Goal: Task Accomplishment & Management: Use online tool/utility

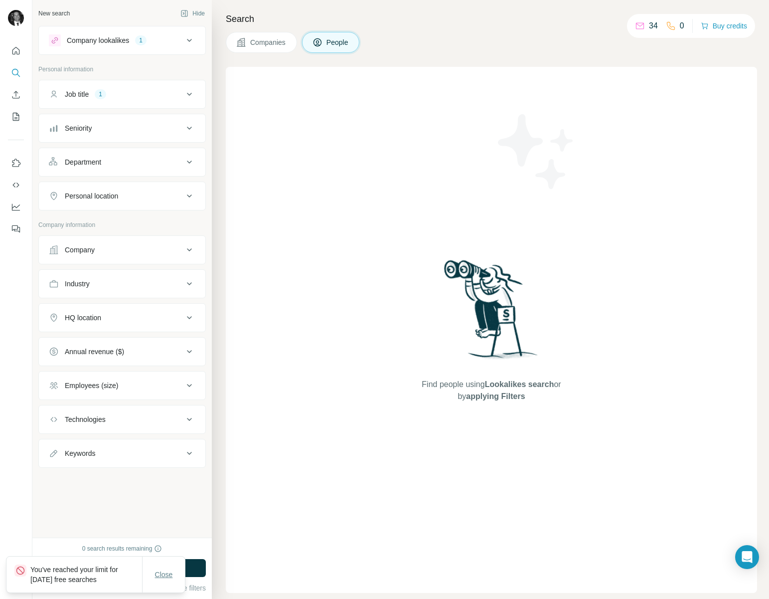
click at [159, 578] on span "Close" at bounding box center [164, 574] width 18 height 10
click at [169, 569] on span "Close" at bounding box center [164, 574] width 18 height 10
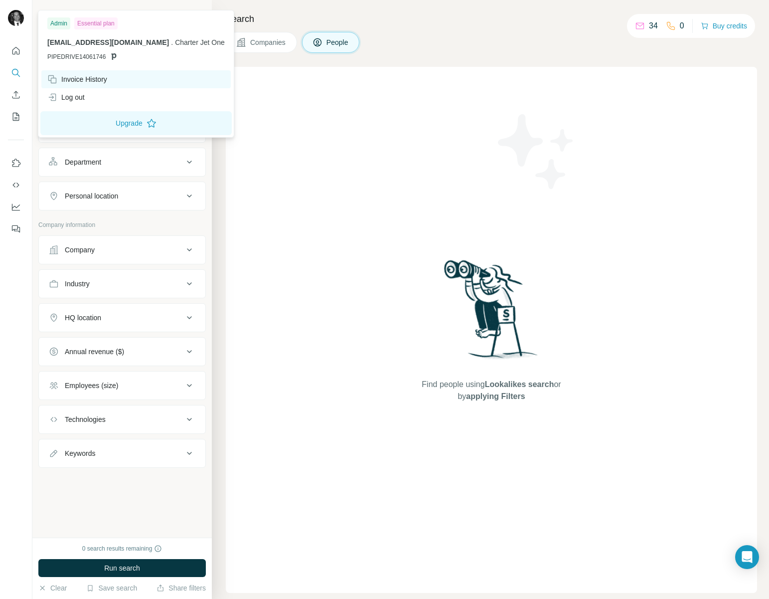
click at [88, 74] on div "Invoice History" at bounding box center [77, 79] width 60 height 10
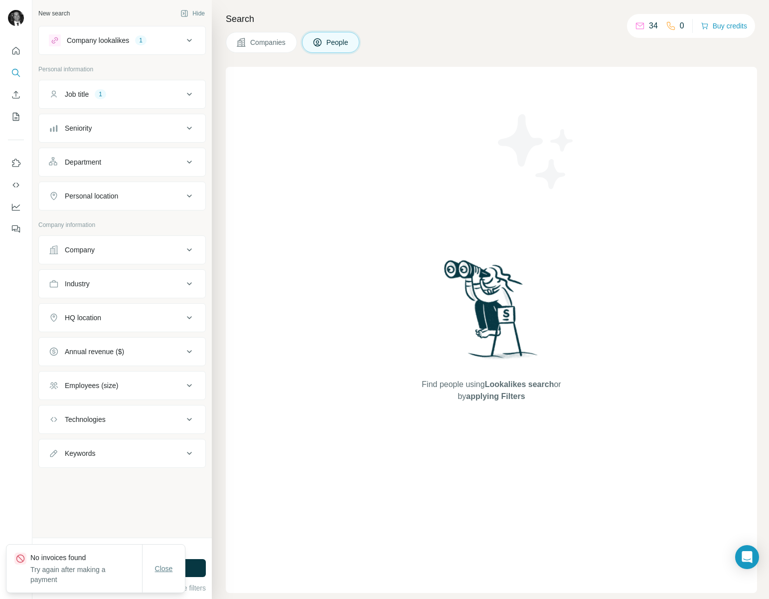
click at [162, 568] on span "Close" at bounding box center [164, 568] width 18 height 10
click at [160, 567] on button "Close" at bounding box center [164, 574] width 32 height 18
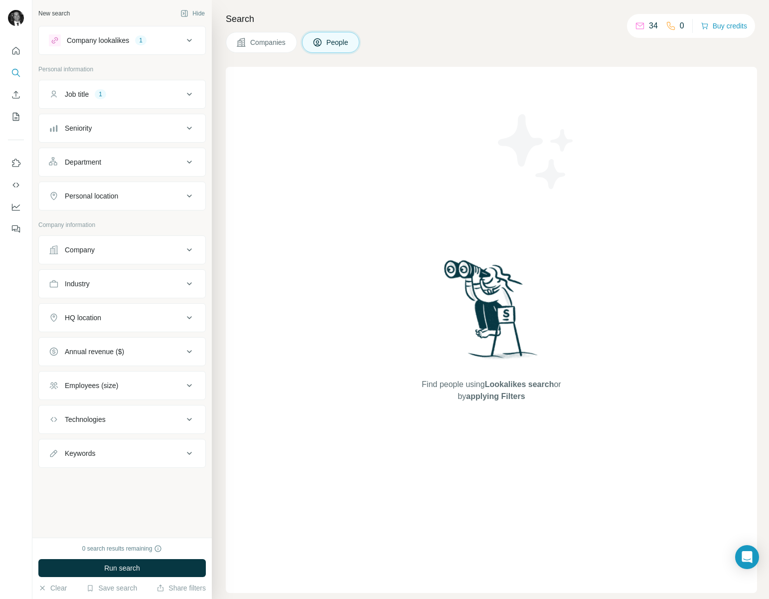
click at [422, 414] on div "Find people using Lookalikes search or by applying Filters" at bounding box center [491, 330] width 179 height 526
click at [160, 102] on button "Job title 1" at bounding box center [122, 94] width 167 height 24
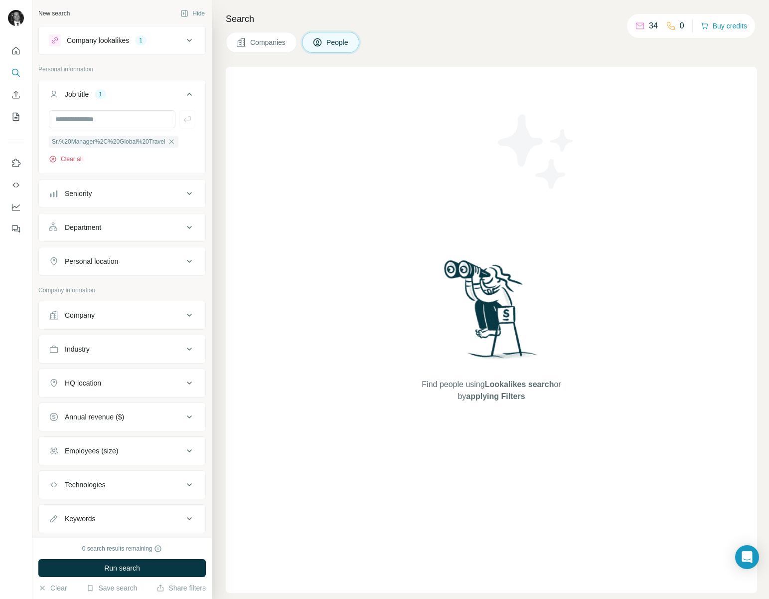
click at [52, 161] on icon "button" at bounding box center [53, 159] width 8 height 8
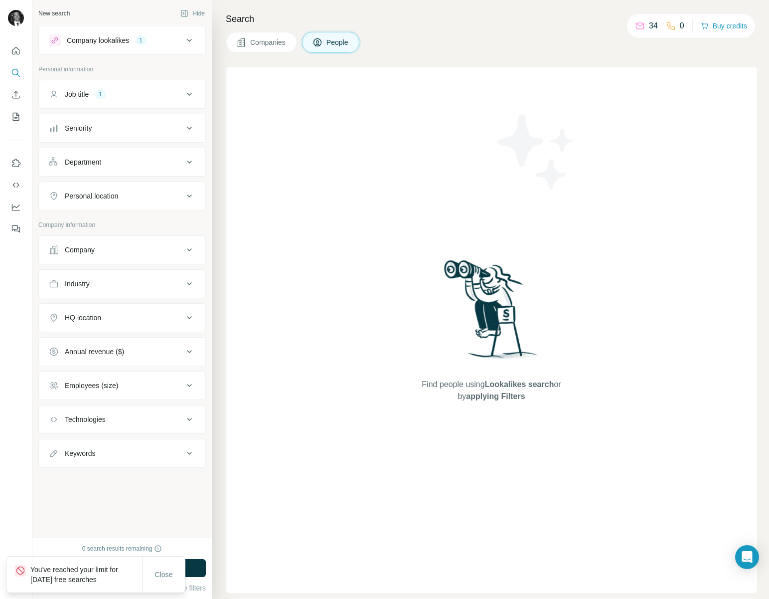
click at [159, 94] on div "Job title 1" at bounding box center [116, 94] width 135 height 10
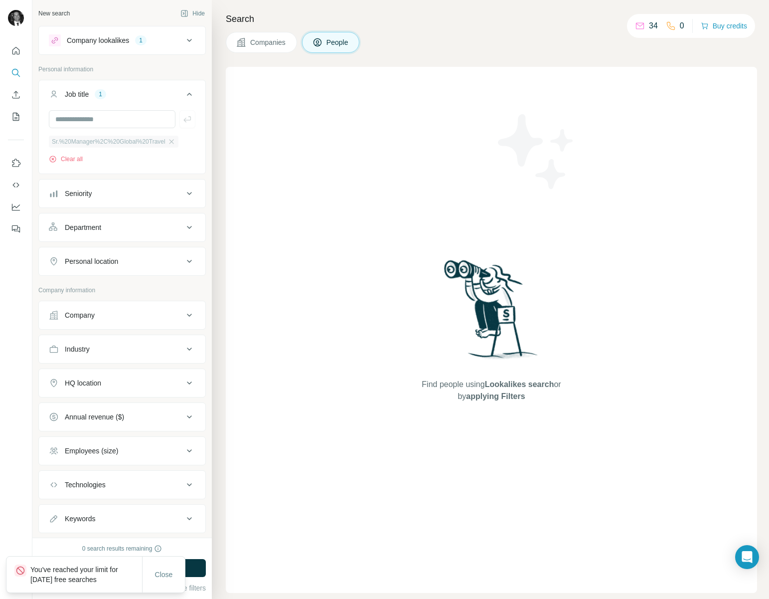
click at [125, 142] on span "Sr.%20Manager%2C%20Global%20Travel" at bounding box center [109, 141] width 114 height 9
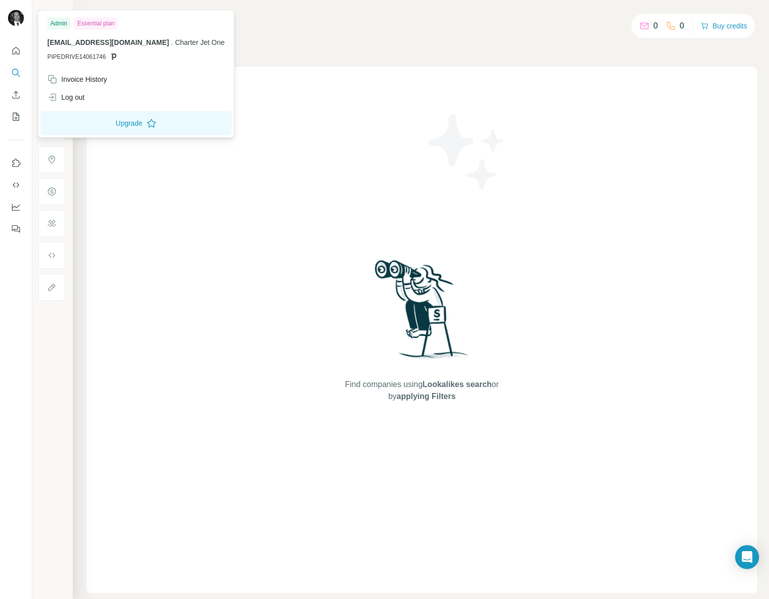
click at [14, 15] on img at bounding box center [16, 18] width 16 height 16
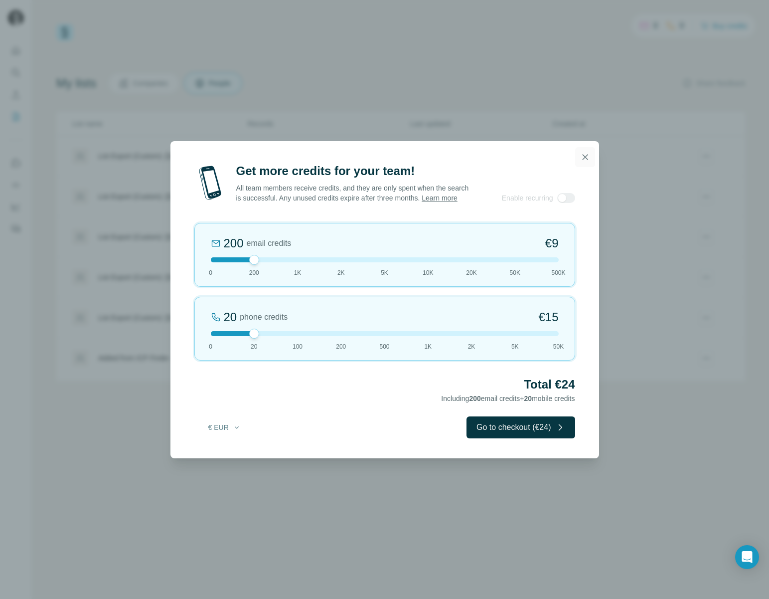
click at [585, 152] on icon "button" at bounding box center [585, 157] width 10 height 10
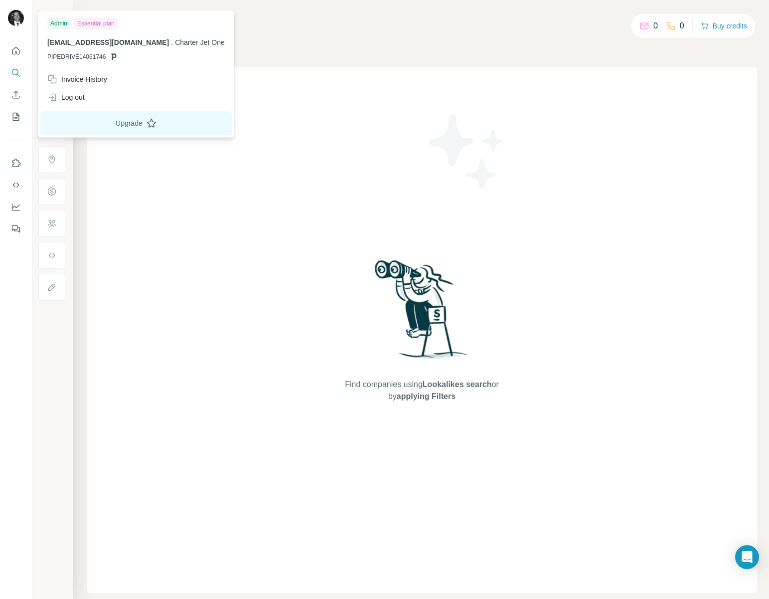
click at [96, 121] on button "Upgrade" at bounding box center [135, 123] width 191 height 24
click at [304, 180] on div "Find companies using Lookalikes search or by applying Filters" at bounding box center [422, 330] width 670 height 526
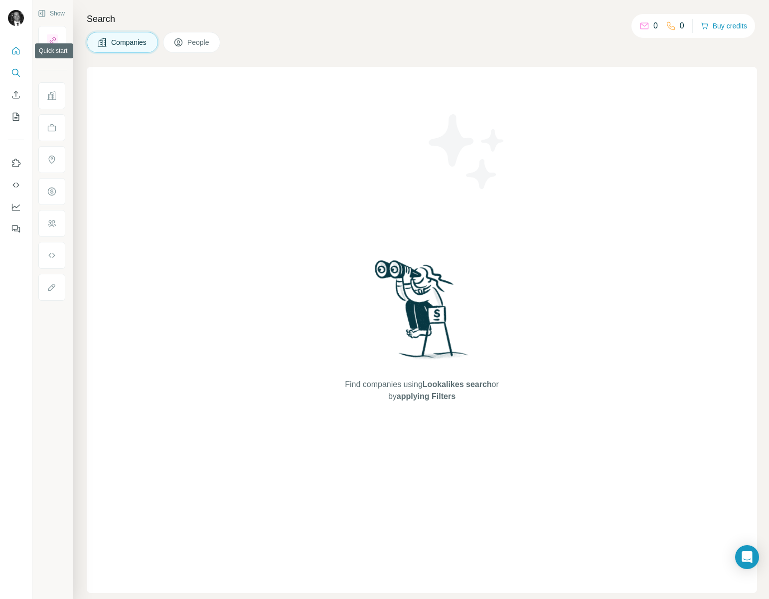
click at [18, 47] on icon "Quick start" at bounding box center [16, 51] width 10 height 10
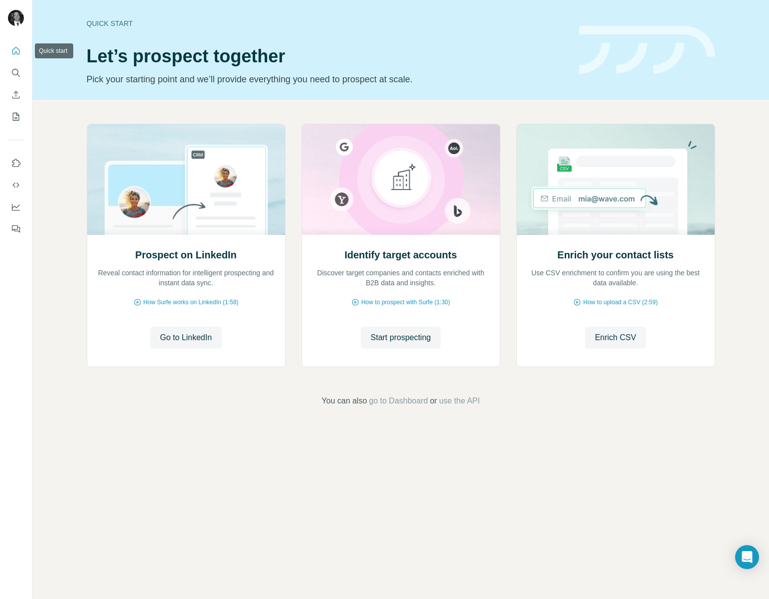
click at [16, 52] on icon "Quick start" at bounding box center [16, 51] width 10 height 10
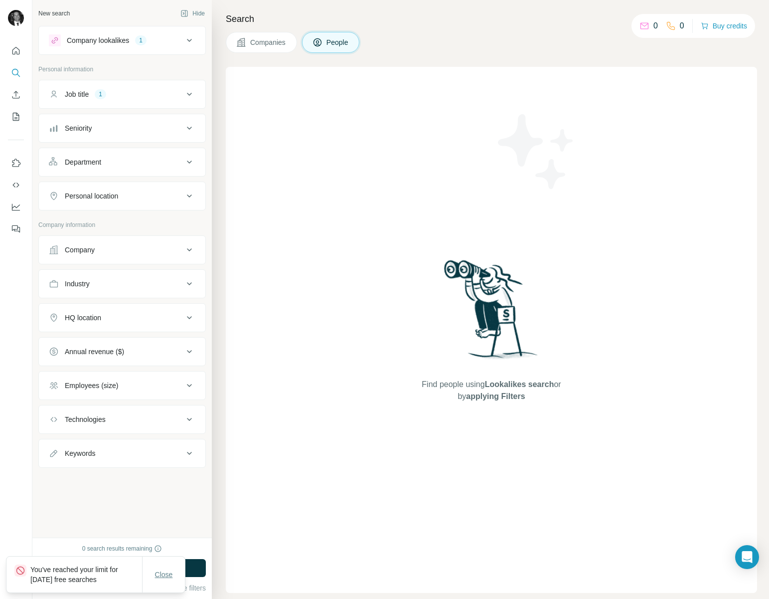
click at [168, 569] on span "Close" at bounding box center [164, 574] width 18 height 10
